Goal: Transaction & Acquisition: Purchase product/service

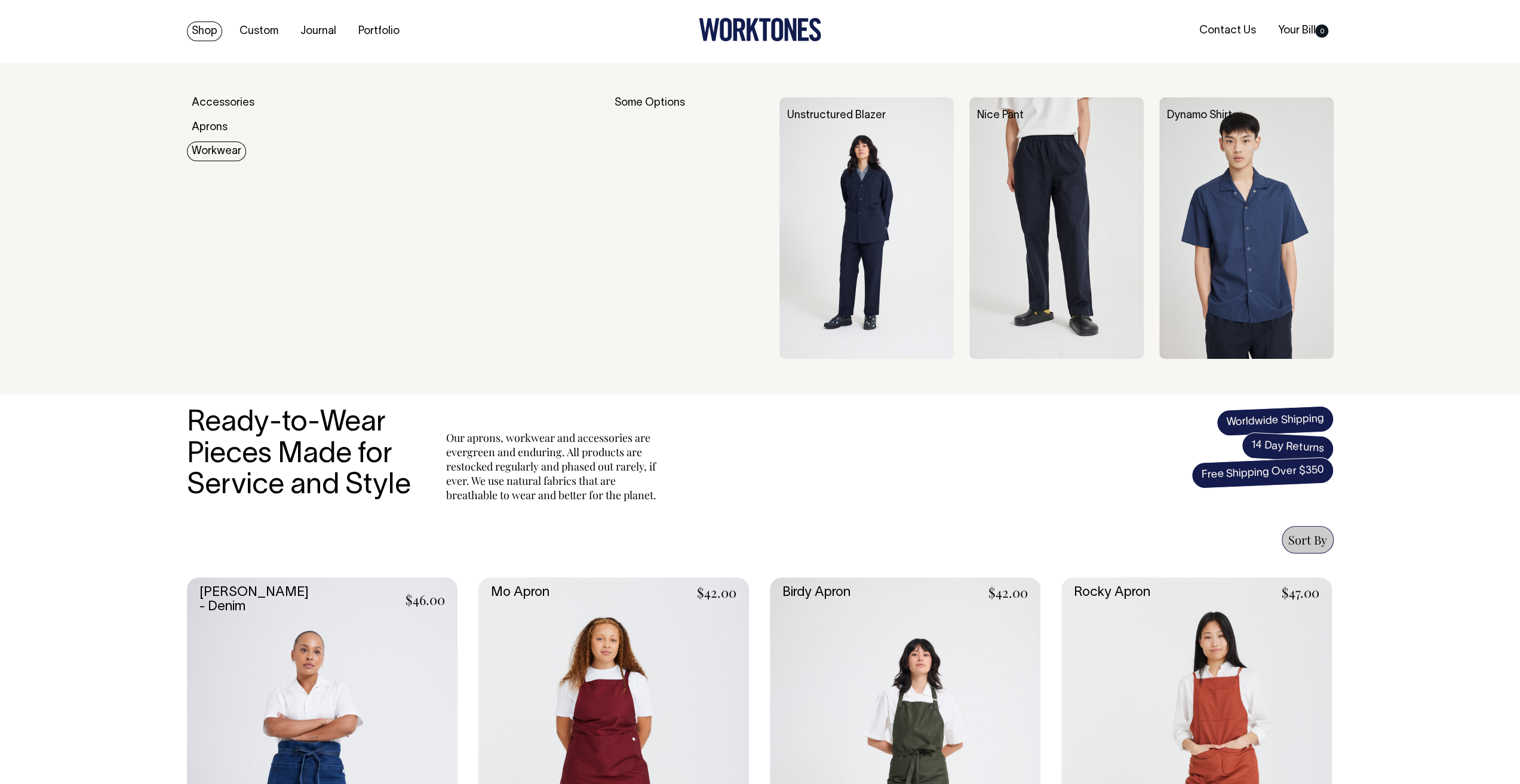
click at [225, 155] on link "Workwear" at bounding box center [217, 151] width 59 height 20
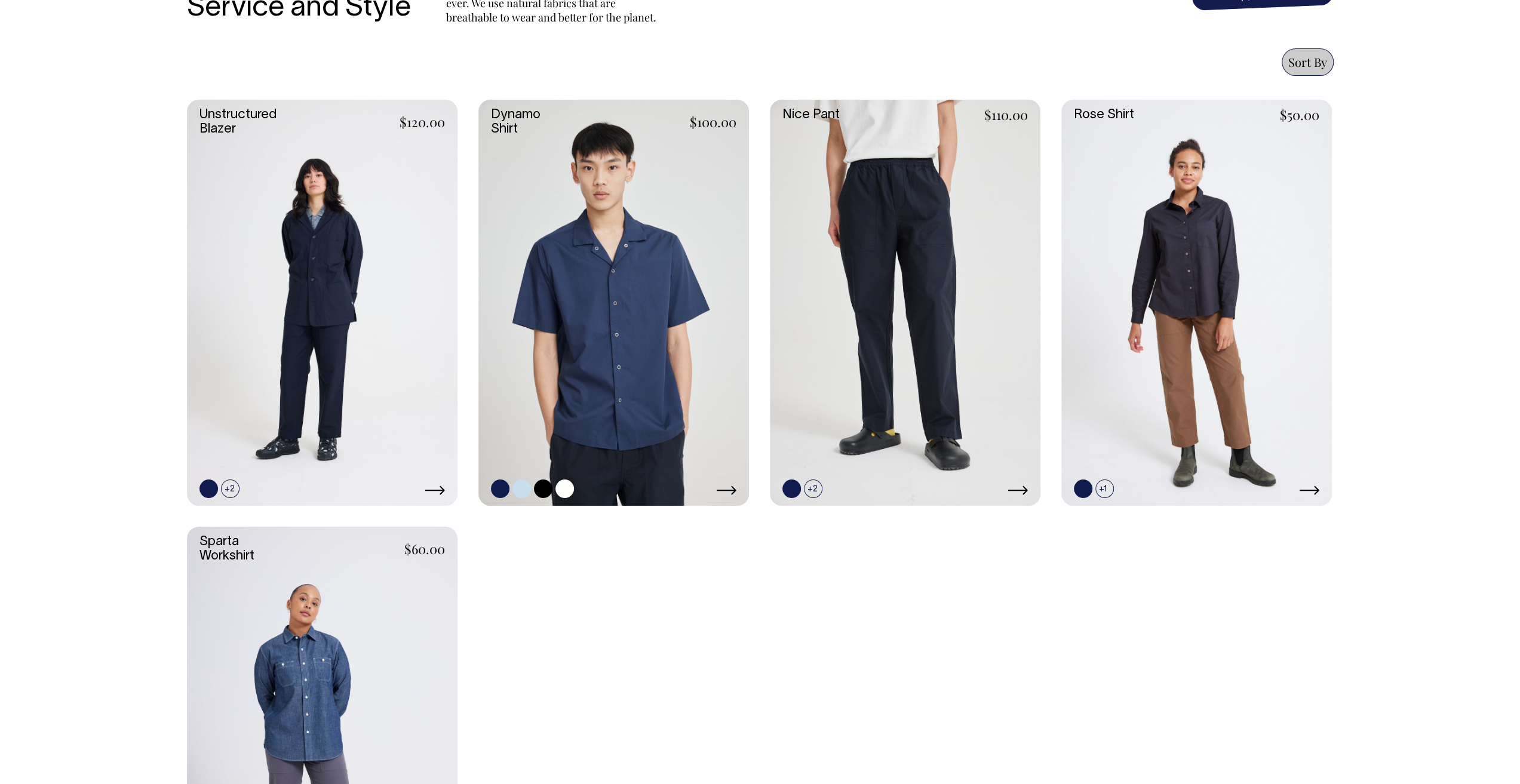
scroll to position [477, 0]
click at [567, 486] on link at bounding box center [565, 489] width 19 height 19
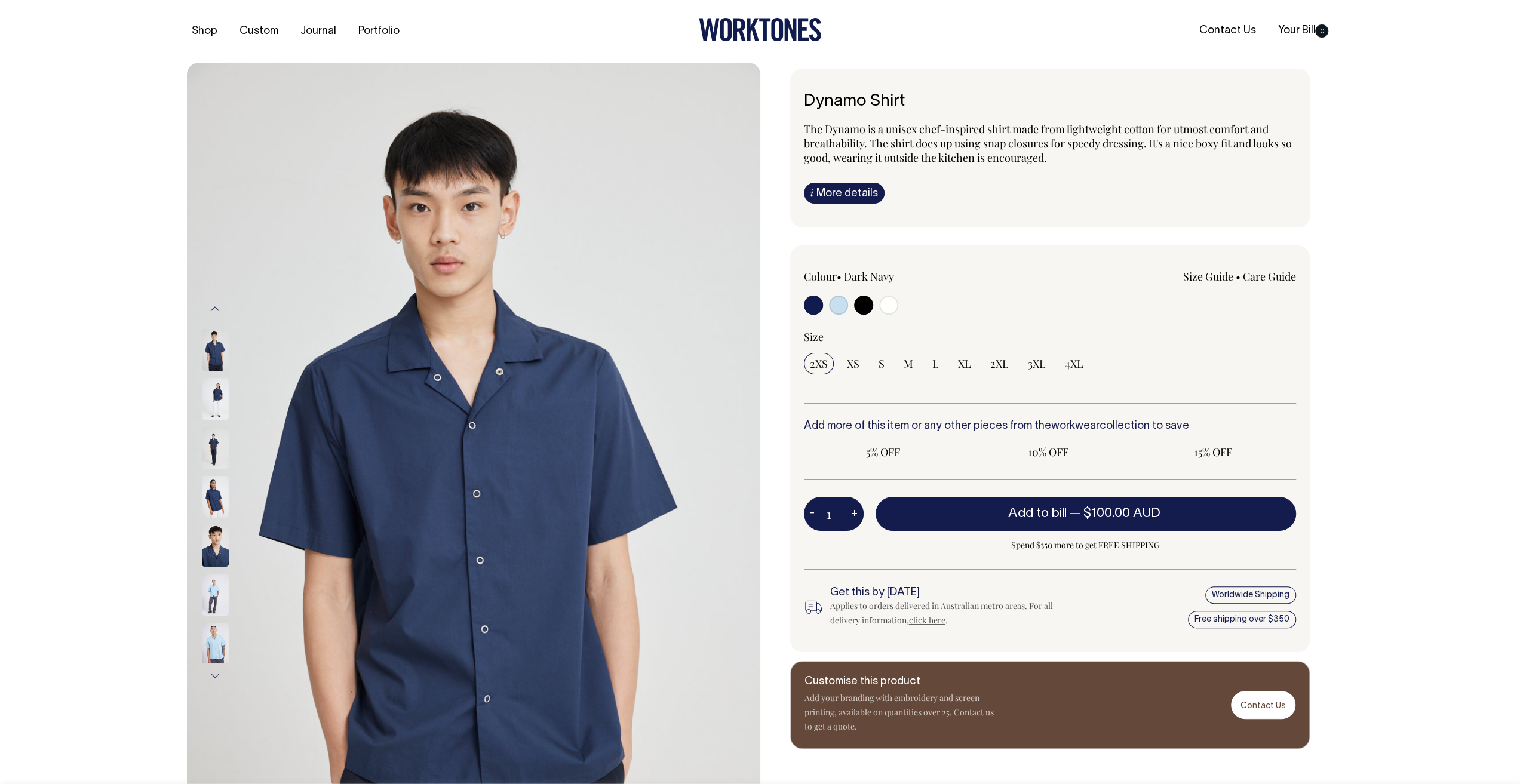
radio input "true"
select select "Off-White"
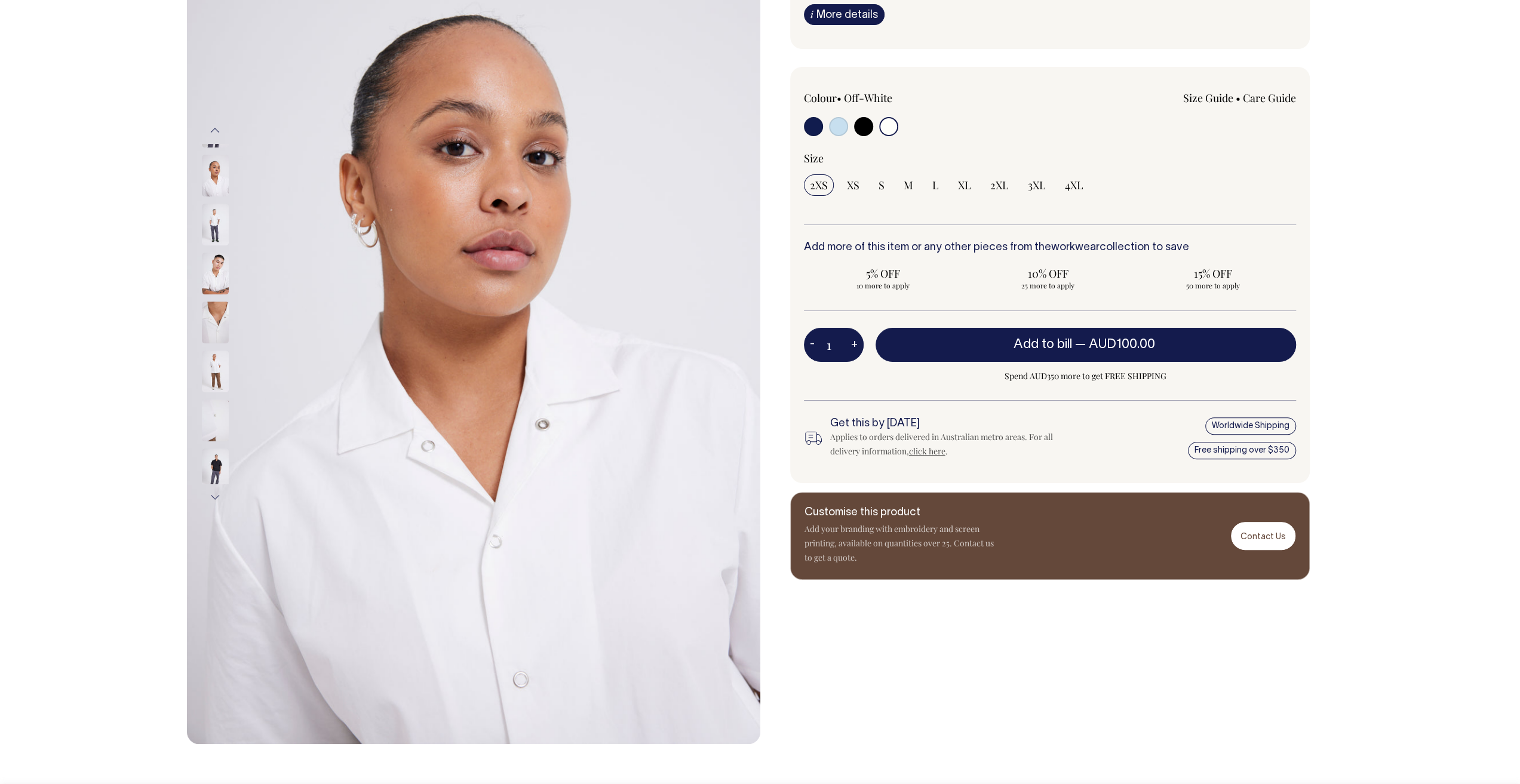
scroll to position [179, 0]
click at [217, 174] on img at bounding box center [215, 175] width 27 height 42
click at [219, 215] on img at bounding box center [215, 224] width 27 height 42
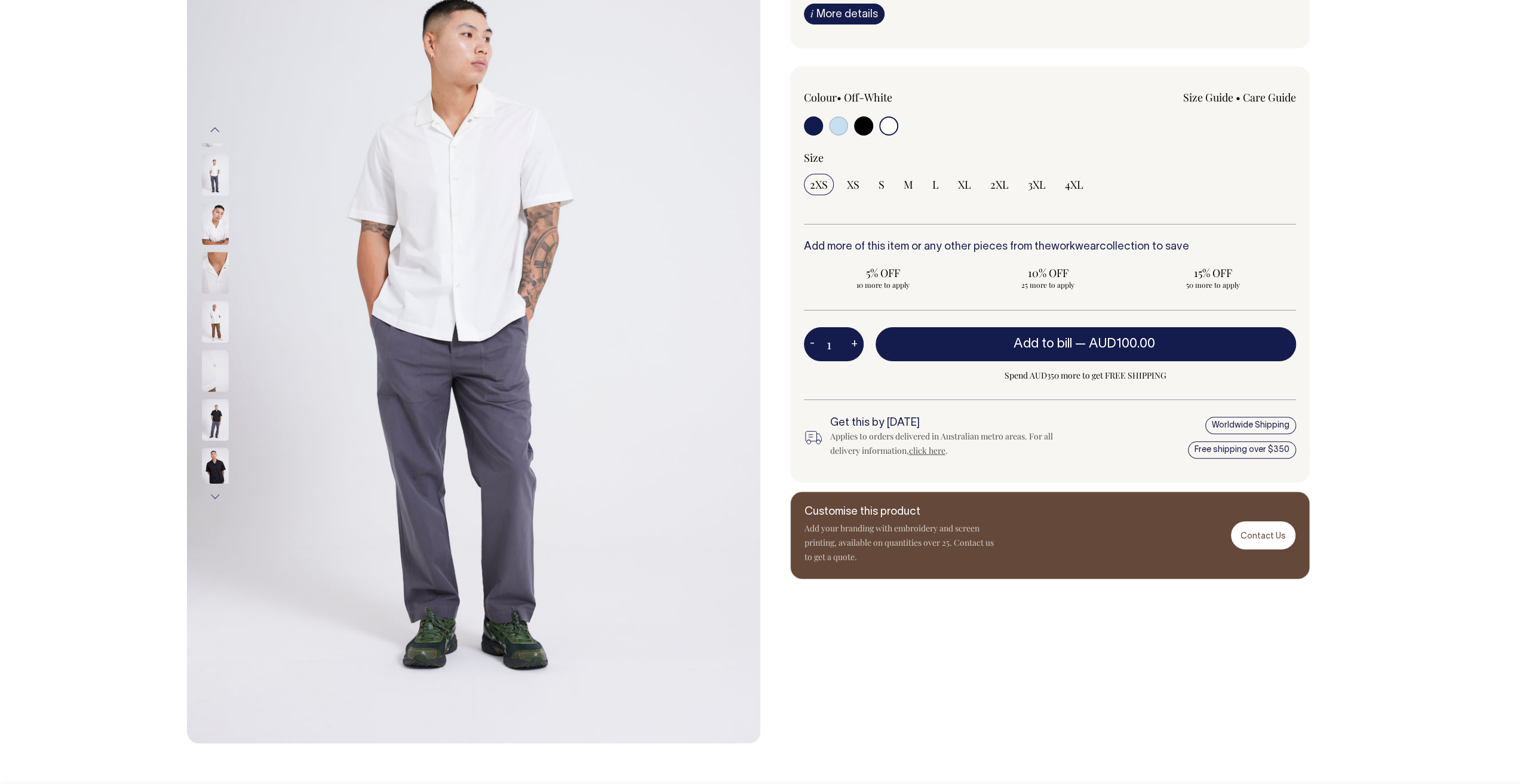
click at [217, 253] on img at bounding box center [215, 273] width 27 height 42
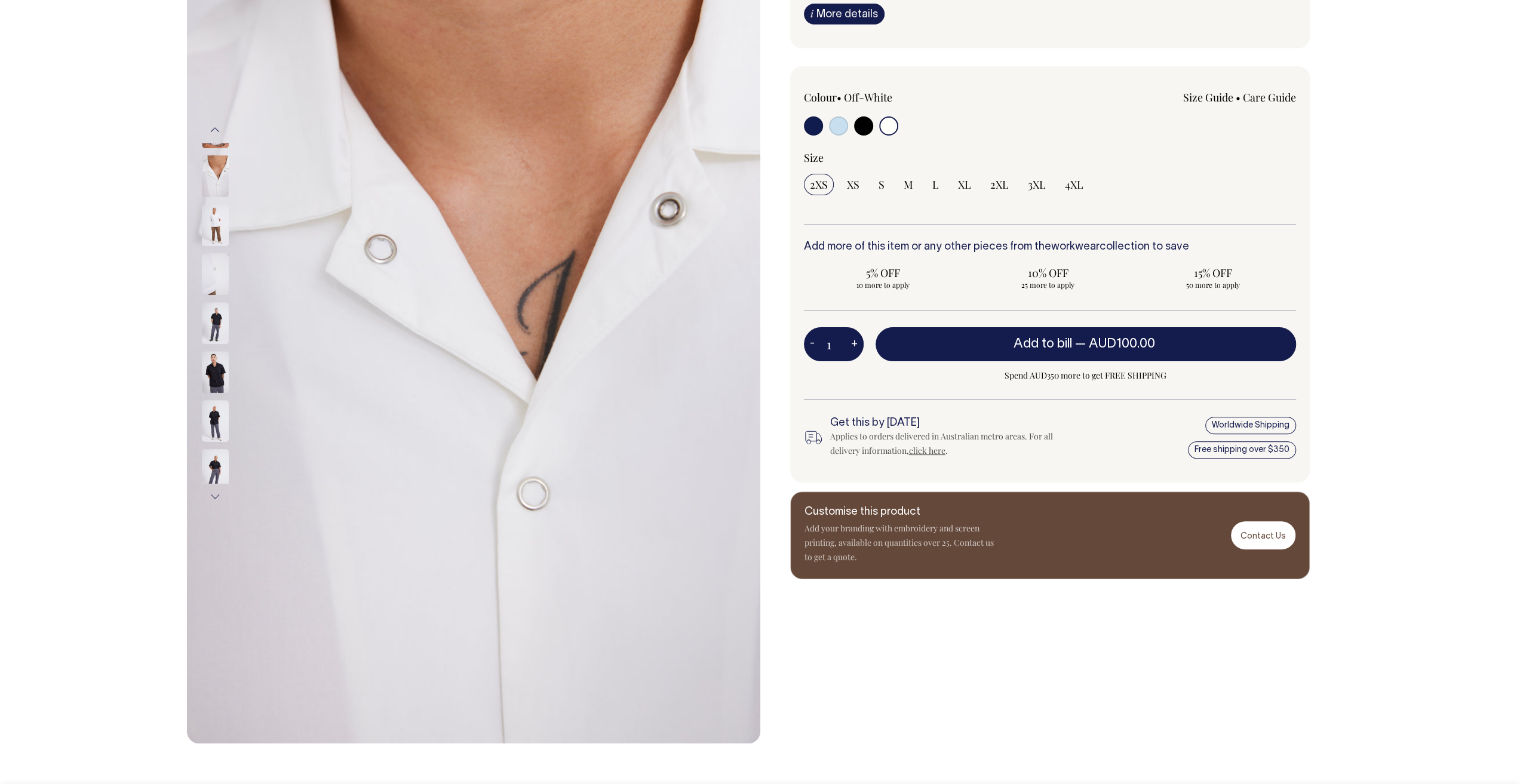
click at [220, 328] on img at bounding box center [215, 323] width 27 height 42
